Goal: Task Accomplishment & Management: Manage account settings

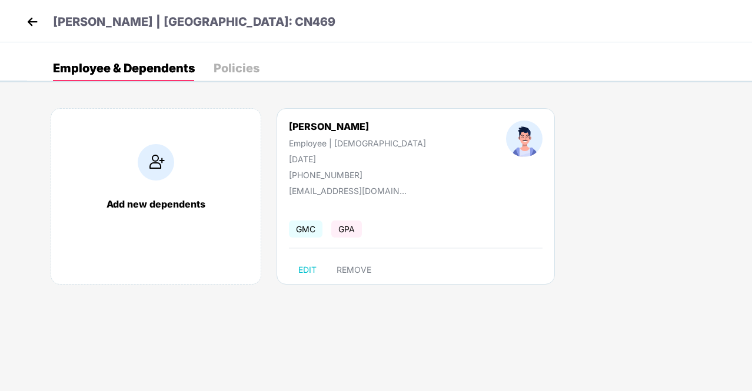
click at [32, 23] on img at bounding box center [33, 22] width 18 height 18
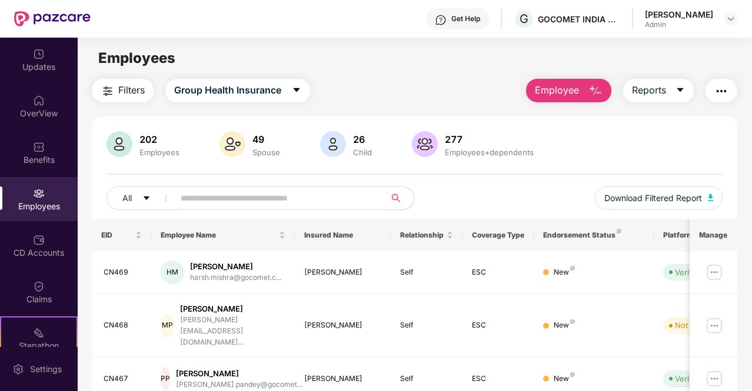
click at [253, 211] on div "All Download Filtered Report" at bounding box center [415, 203] width 616 height 33
click at [270, 200] on input "text" at bounding box center [275, 199] width 189 height 18
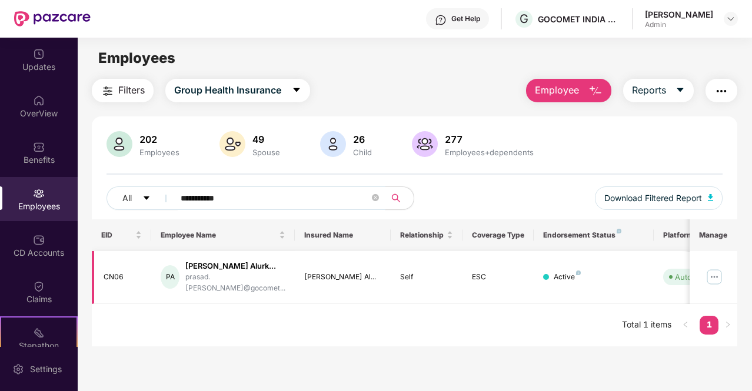
type input "**********"
click at [715, 268] on img at bounding box center [714, 277] width 19 height 19
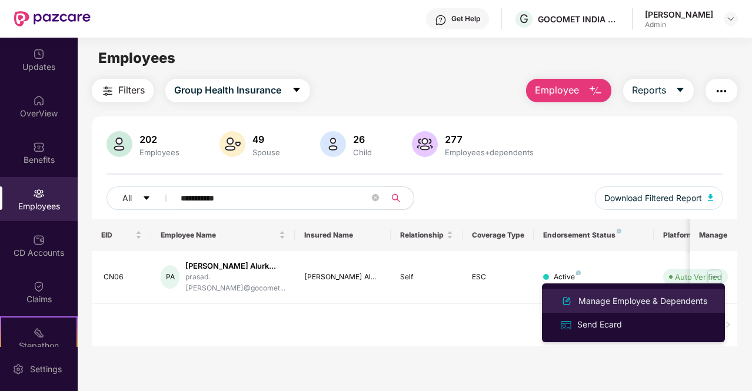
click at [649, 298] on div "Manage Employee & Dependents" at bounding box center [643, 301] width 134 height 13
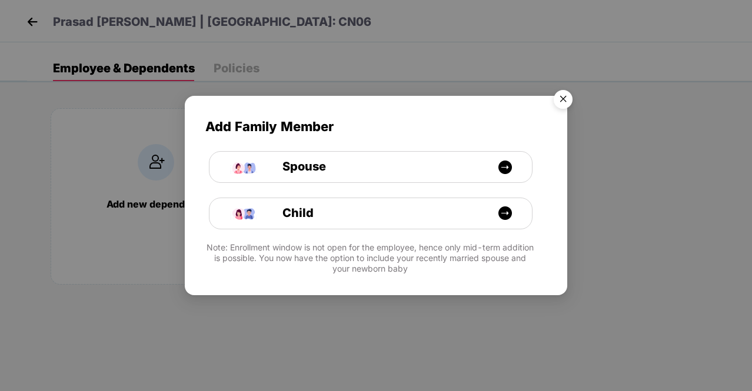
click at [567, 98] on img "Close" at bounding box center [563, 101] width 33 height 33
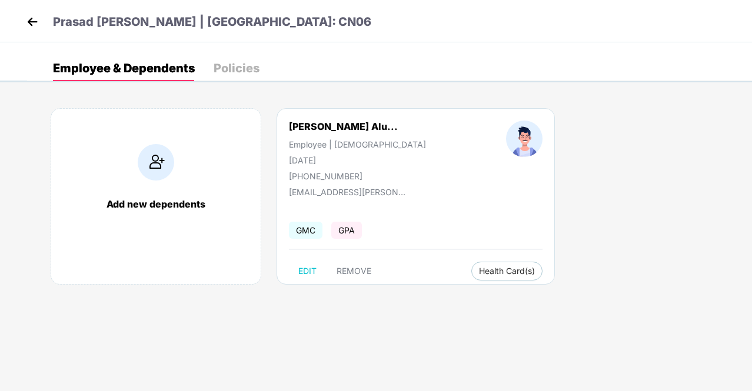
click at [36, 21] on img at bounding box center [33, 22] width 18 height 18
